Goal: Information Seeking & Learning: Learn about a topic

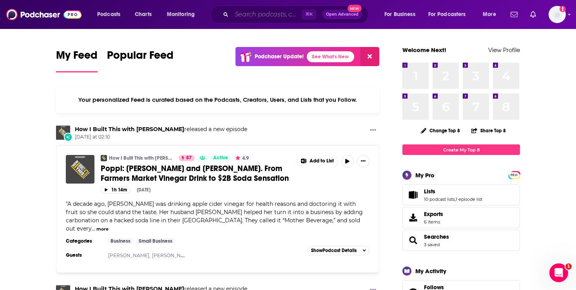
click at [279, 12] on input "Search podcasts, credits, & more..." at bounding box center [266, 14] width 70 height 13
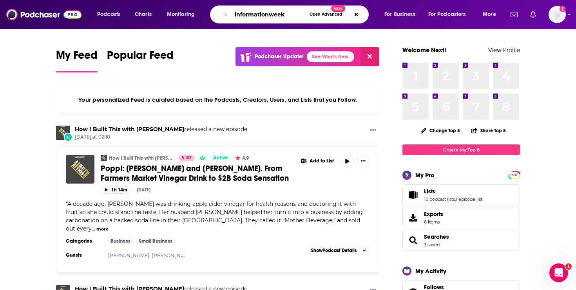
type input "informationweek"
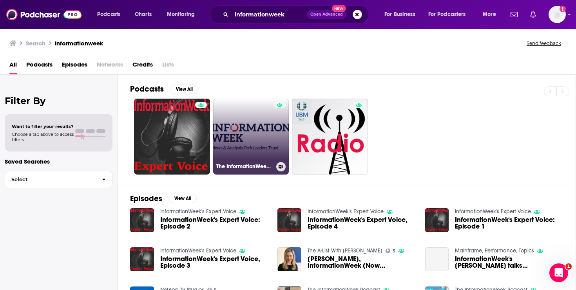
click at [235, 133] on link "The InformationWeek Podcast" at bounding box center [251, 137] width 76 height 76
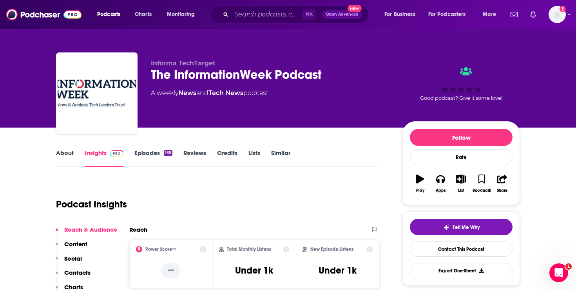
click at [61, 157] on link "About" at bounding box center [65, 158] width 18 height 18
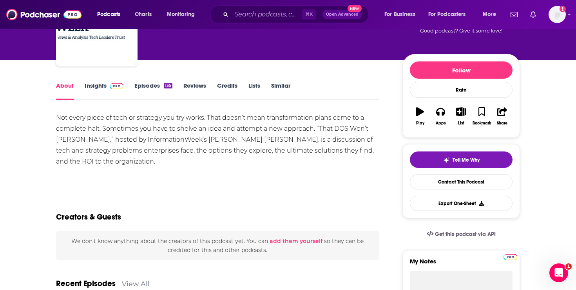
scroll to position [69, 0]
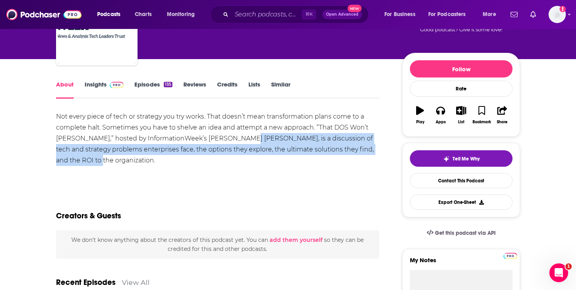
drag, startPoint x: 231, startPoint y: 138, endPoint x: 200, endPoint y: 163, distance: 39.8
click at [200, 163] on div "Not every piece of tech or strategy you try works. That doesn’t mean transforma…" at bounding box center [217, 138] width 323 height 55
drag, startPoint x: 109, startPoint y: 137, endPoint x: 117, endPoint y: 161, distance: 25.1
click at [115, 161] on div "Not every piece of tech or strategy you try works. That doesn’t mean transforma…" at bounding box center [217, 138] width 323 height 55
copy div "InformationWeek’s [PERSON_NAME] [PERSON_NAME], is a discussion of tech and stra…"
